Goal: Communication & Community: Answer question/provide support

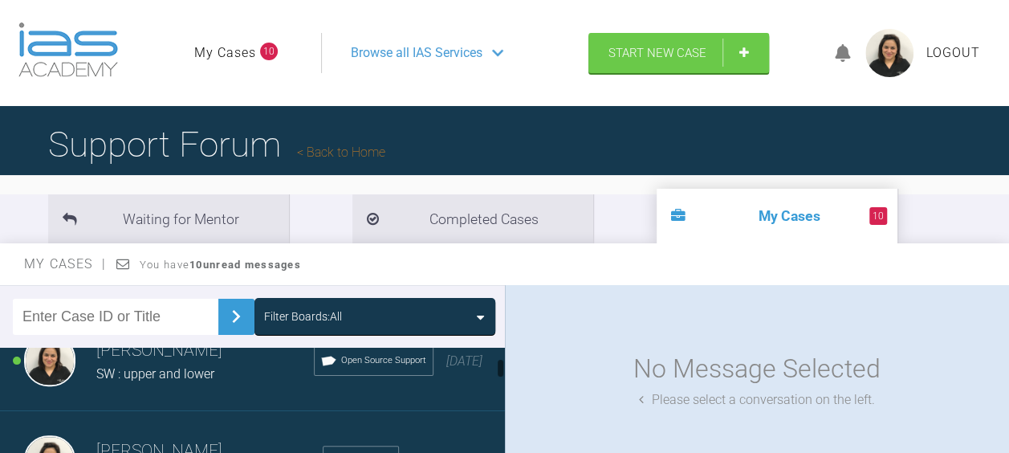
scroll to position [238, 0]
click at [127, 378] on span "SW : upper and lower" at bounding box center [155, 372] width 118 height 15
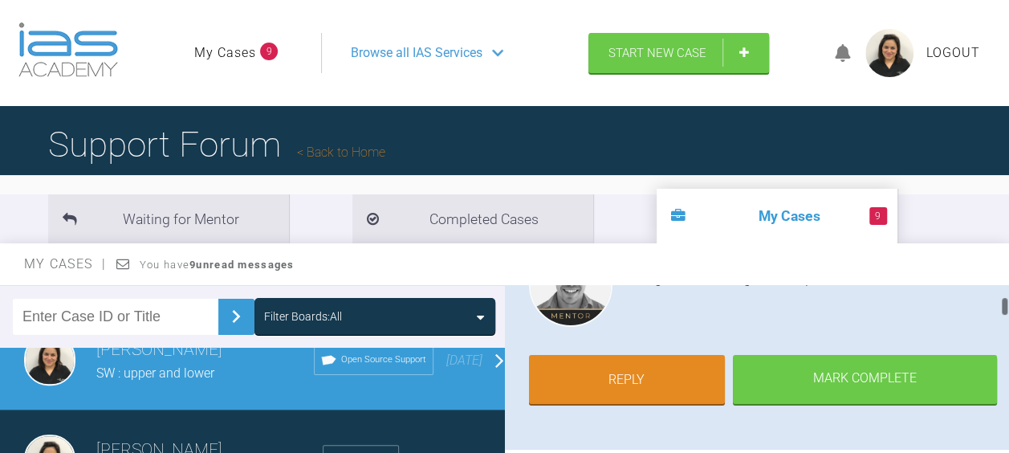
scroll to position [225, 0]
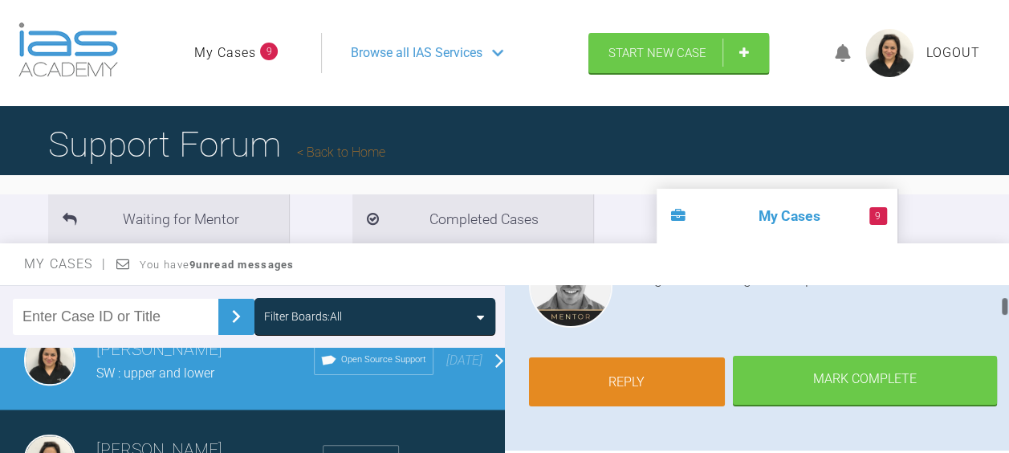
click at [626, 376] on link "Reply" at bounding box center [627, 382] width 197 height 50
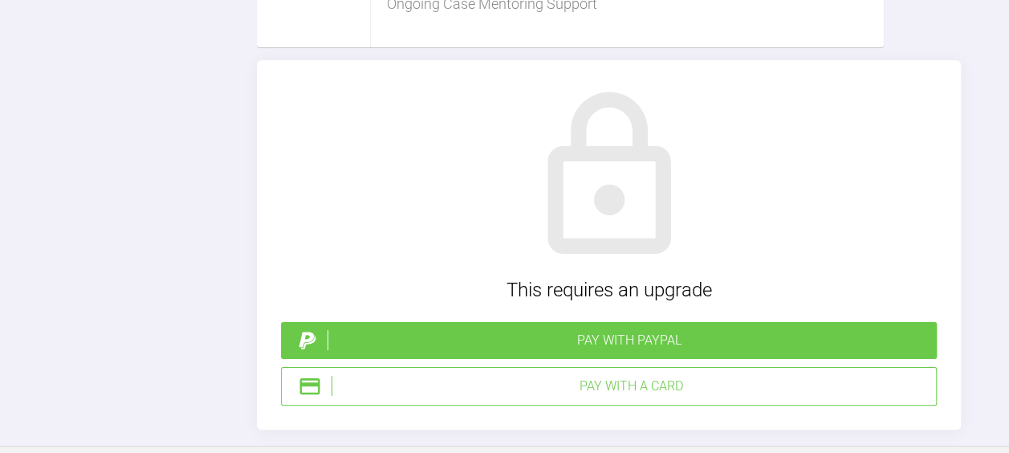
scroll to position [3171, 0]
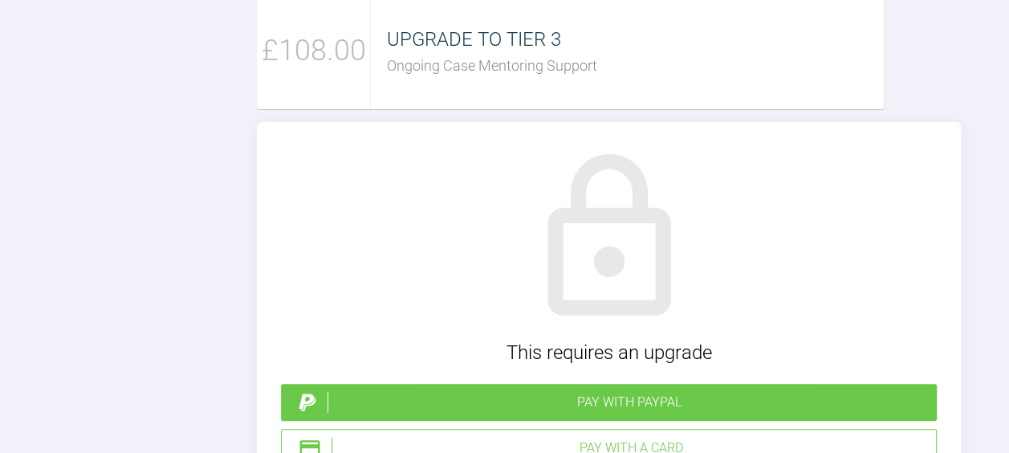
type textarea "h"
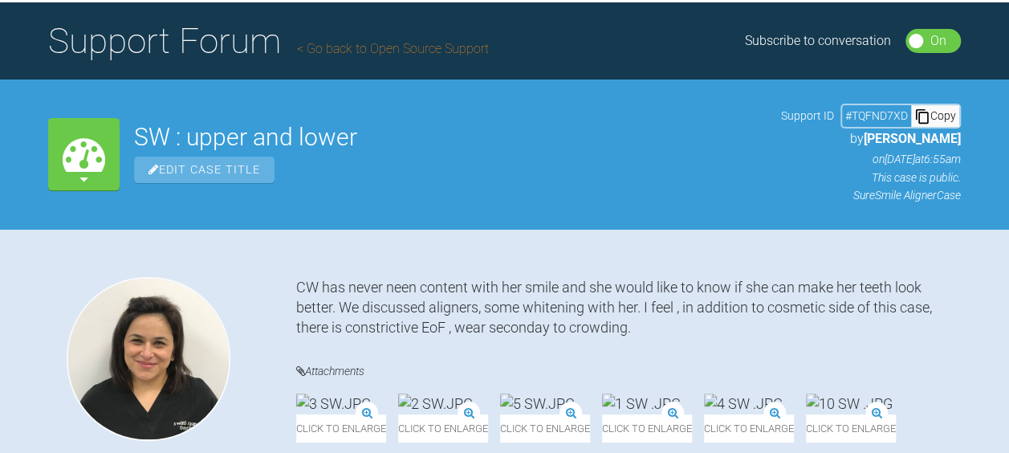
scroll to position [0, 0]
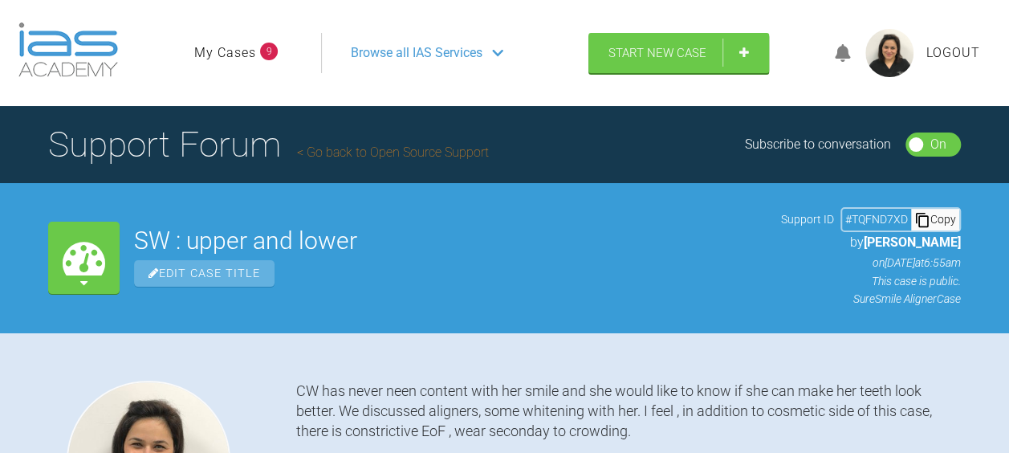
type textarea "Hello Seb, The staged set up is ready to review, 28 upper aligners , but looks …"
click at [397, 53] on span "Browse all IAS Services" at bounding box center [417, 53] width 132 height 21
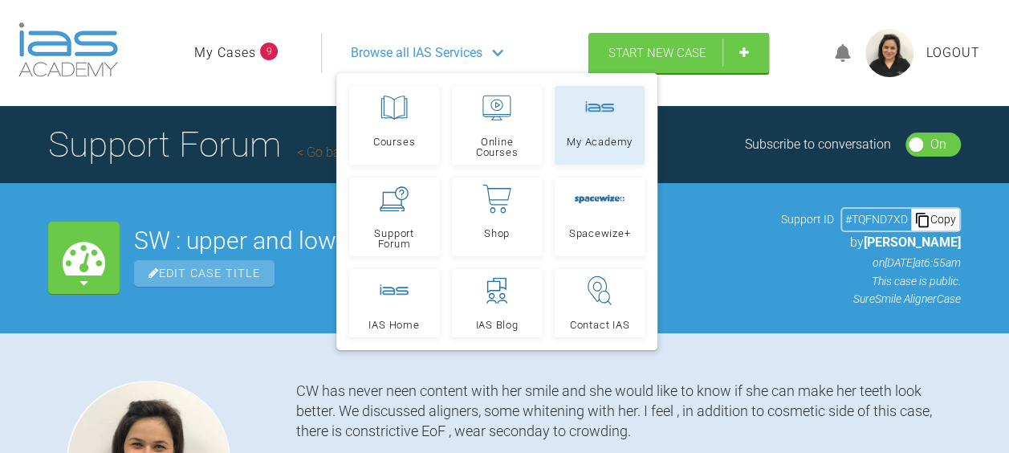
click at [588, 127] on link "My Academy" at bounding box center [600, 125] width 90 height 79
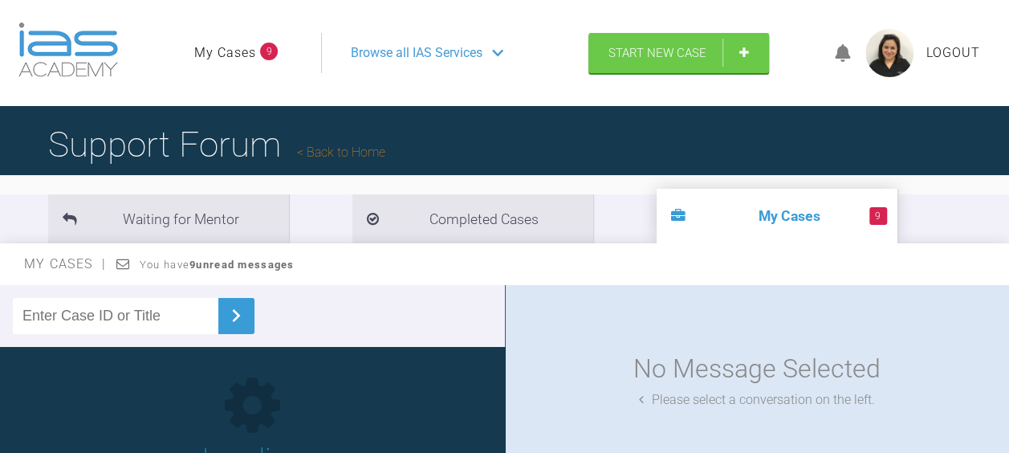
click at [92, 374] on div "Loading Please wait a moment" at bounding box center [252, 438] width 505 height 131
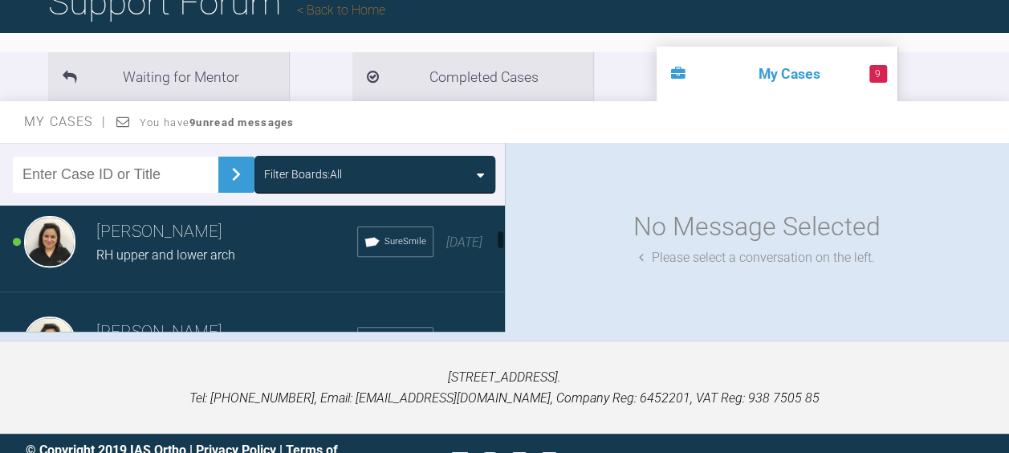
scroll to position [519, 0]
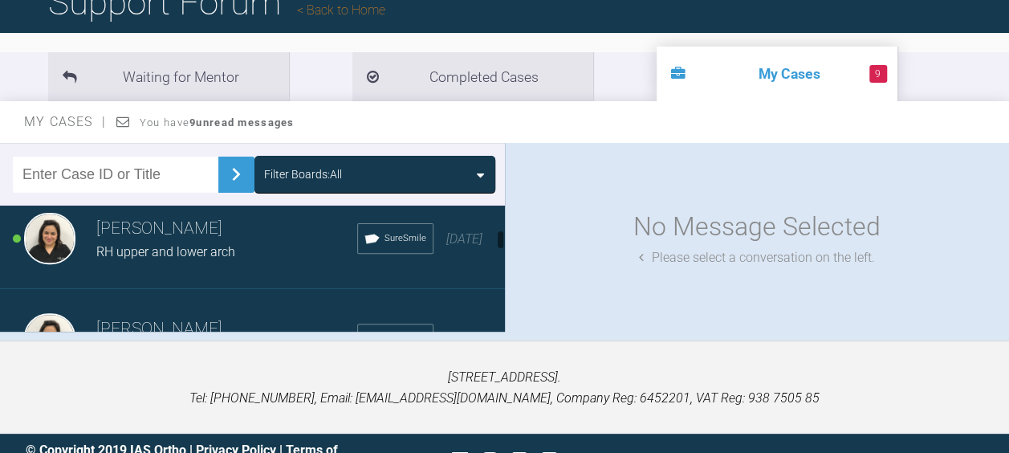
click at [132, 244] on span "RH upper and lower arch" at bounding box center [165, 251] width 139 height 15
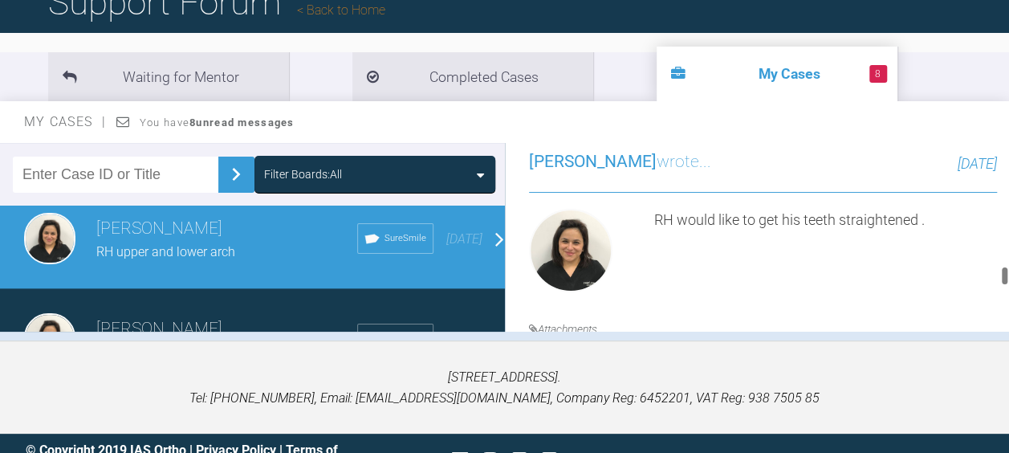
scroll to position [10074, 0]
drag, startPoint x: 726, startPoint y: 218, endPoint x: 806, endPoint y: 238, distance: 82.8
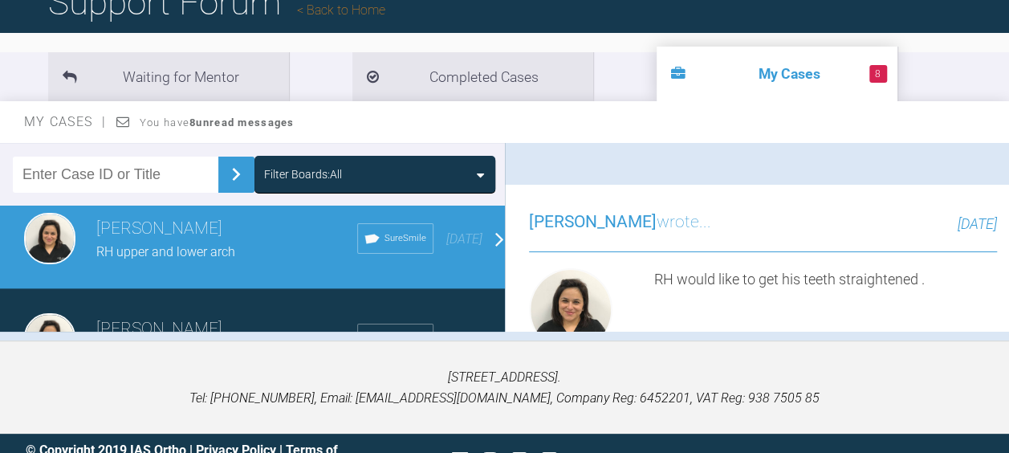
drag, startPoint x: 806, startPoint y: 238, endPoint x: 740, endPoint y: 225, distance: 67.1
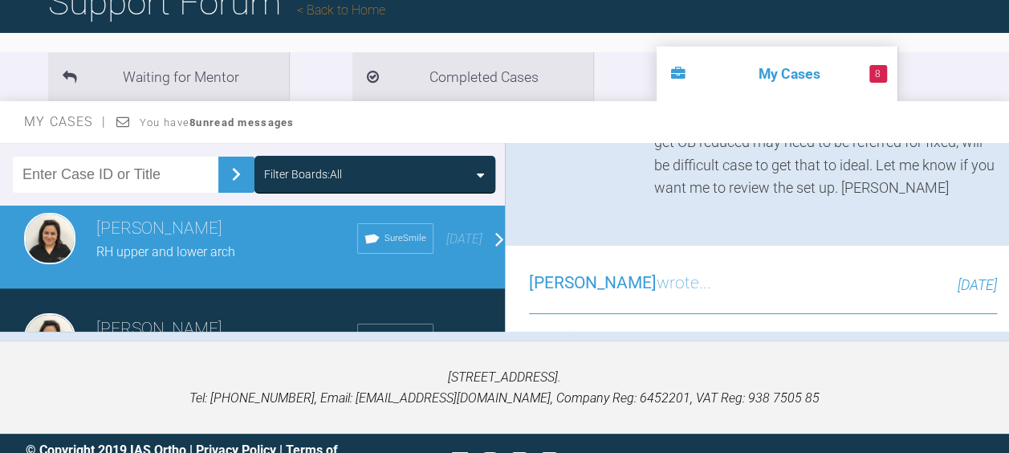
copy div "Log in : [EMAIL_ADDRESS][DOMAIN_NAME] password : [SECURITY_DATA]"
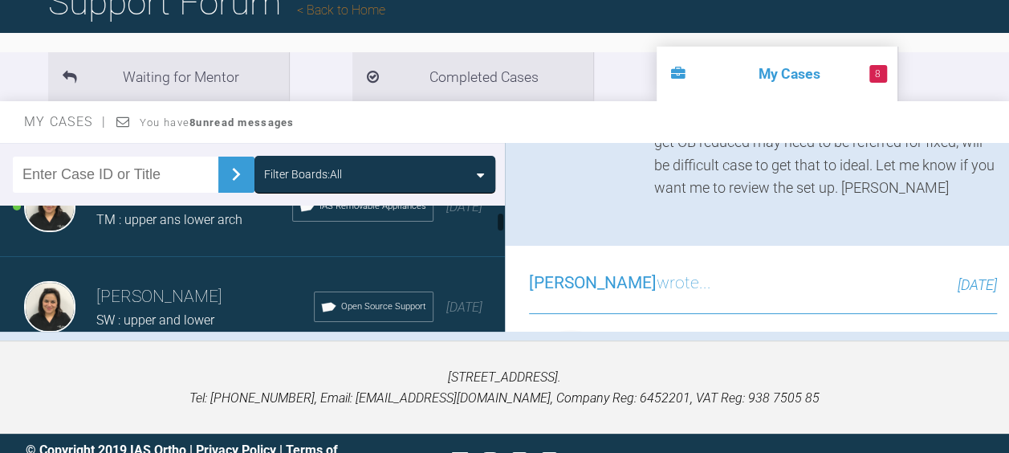
scroll to position [151, 0]
click at [136, 292] on h3 "[PERSON_NAME]" at bounding box center [205, 295] width 218 height 27
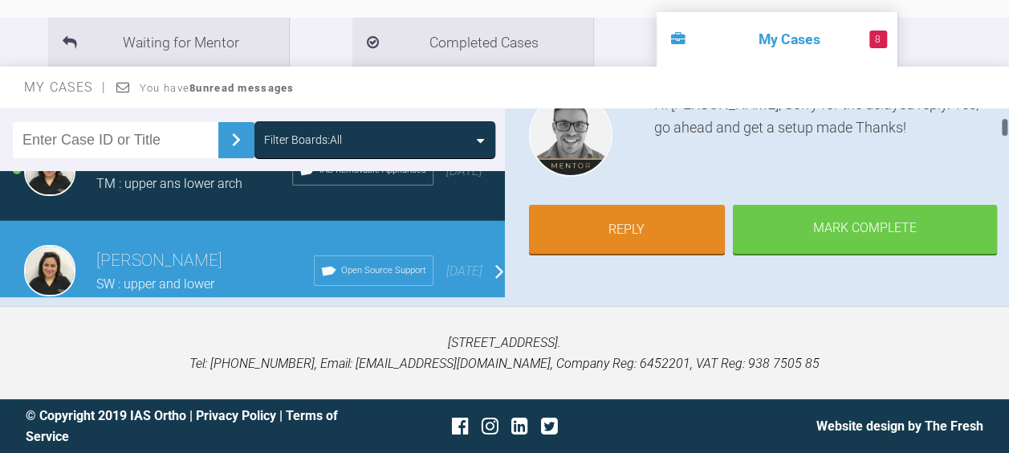
scroll to position [200, 0]
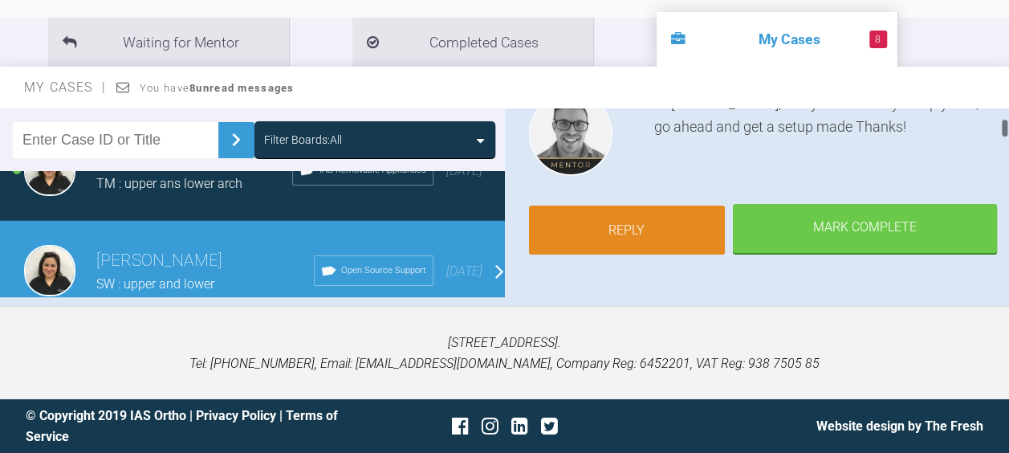
click at [620, 228] on link "Reply" at bounding box center [627, 231] width 197 height 50
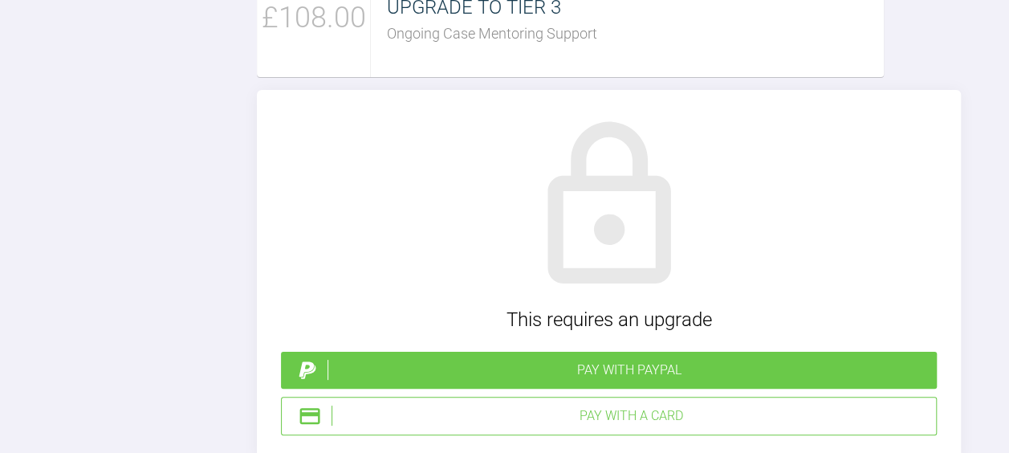
scroll to position [3316, 0]
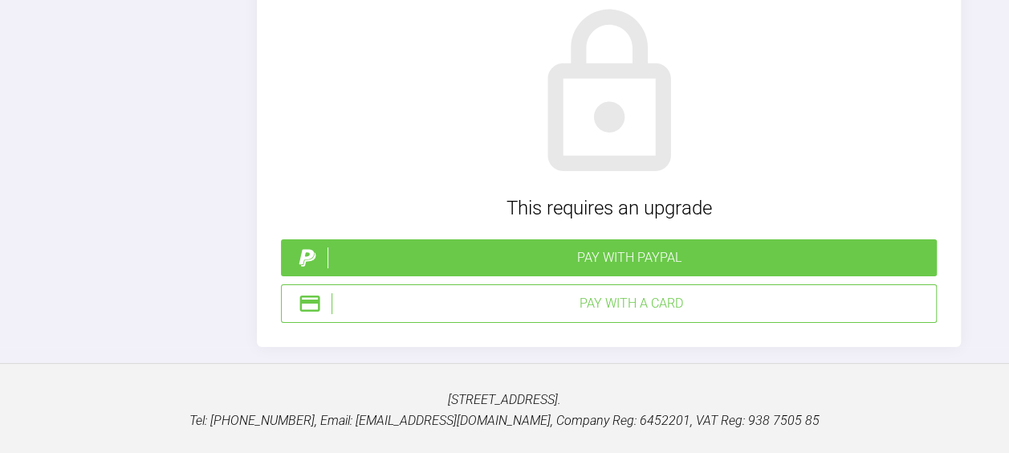
paste textarea "Log in : [EMAIL_ADDRESS][DOMAIN_NAME] password : [SECURITY_DATA]"
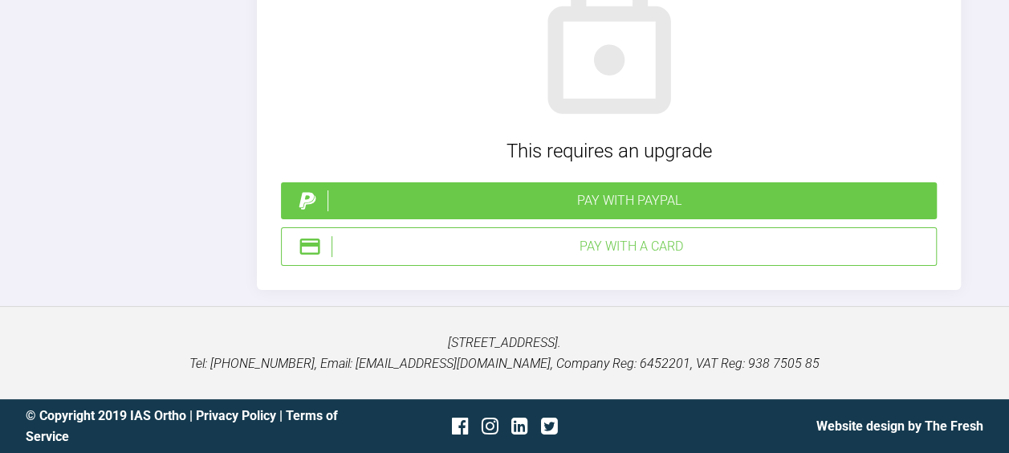
scroll to position [3827, 0]
type textarea "Hello Seb The SS set up is ready to view. Looks decent setup, with distal IRP m…"
click at [555, 257] on div "Pay with a Card" at bounding box center [631, 246] width 598 height 21
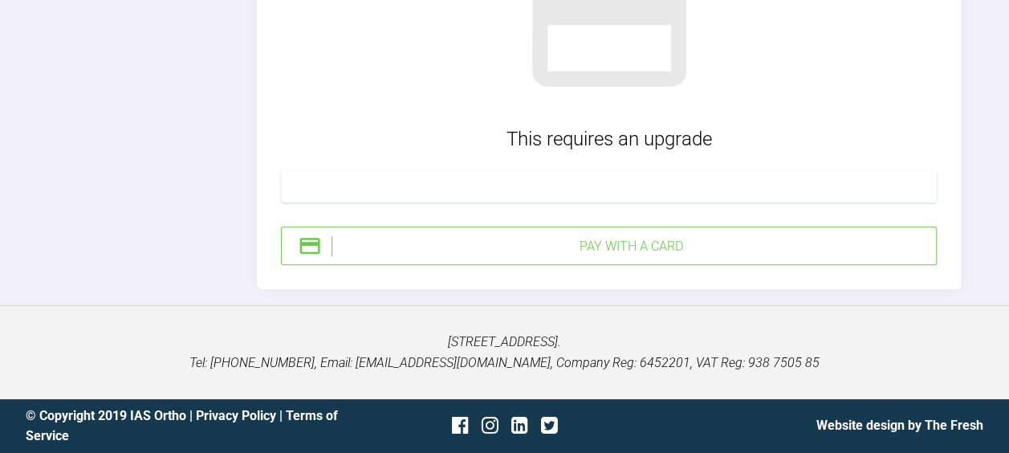
click at [776, 202] on div at bounding box center [609, 186] width 656 height 32
click at [480, 247] on div "Pay with a Card" at bounding box center [631, 246] width 598 height 21
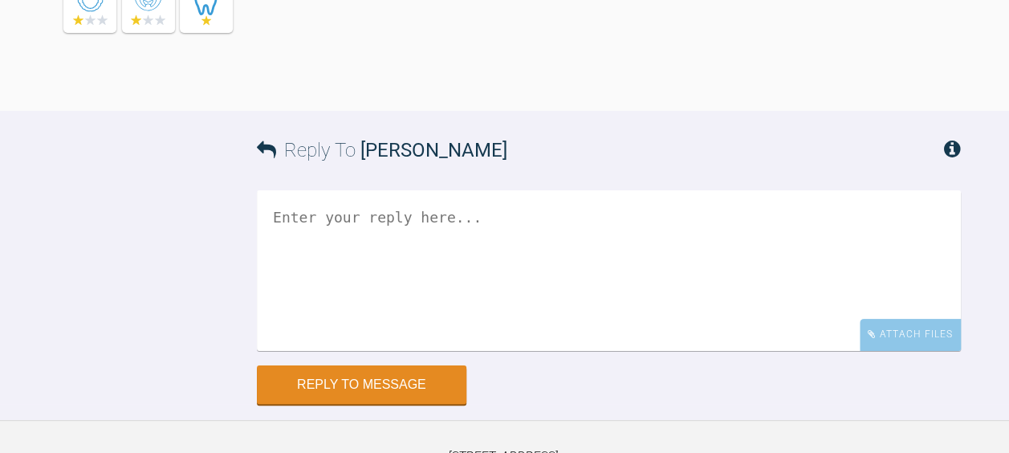
scroll to position [2999, 0]
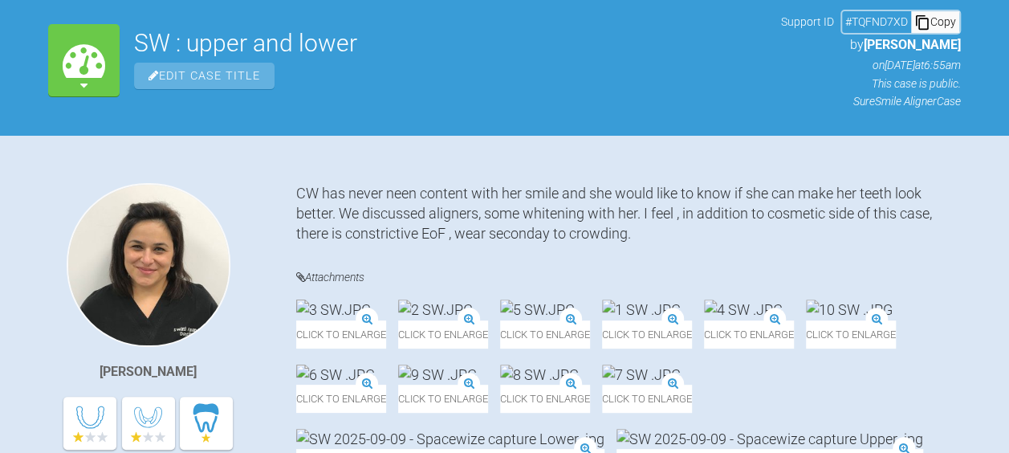
scroll to position [0, 0]
